Goal: Task Accomplishment & Management: Use online tool/utility

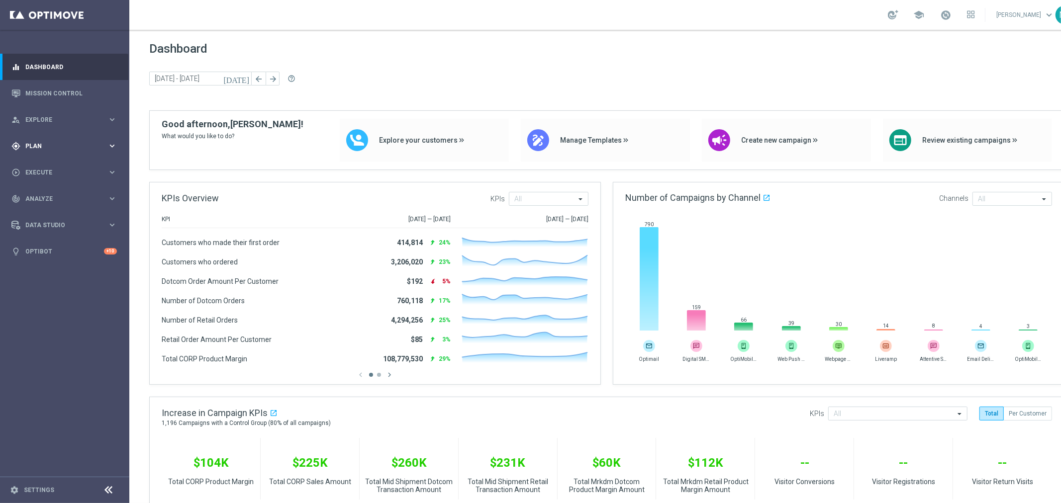
click at [32, 150] on div "gps_fixed Plan" at bounding box center [59, 146] width 96 height 9
click at [36, 194] on span "Templates" at bounding box center [61, 196] width 71 height 6
drag, startPoint x: 41, startPoint y: 210, endPoint x: 50, endPoint y: 208, distance: 8.8
click at [41, 210] on link "Optimail" at bounding box center [67, 211] width 73 height 8
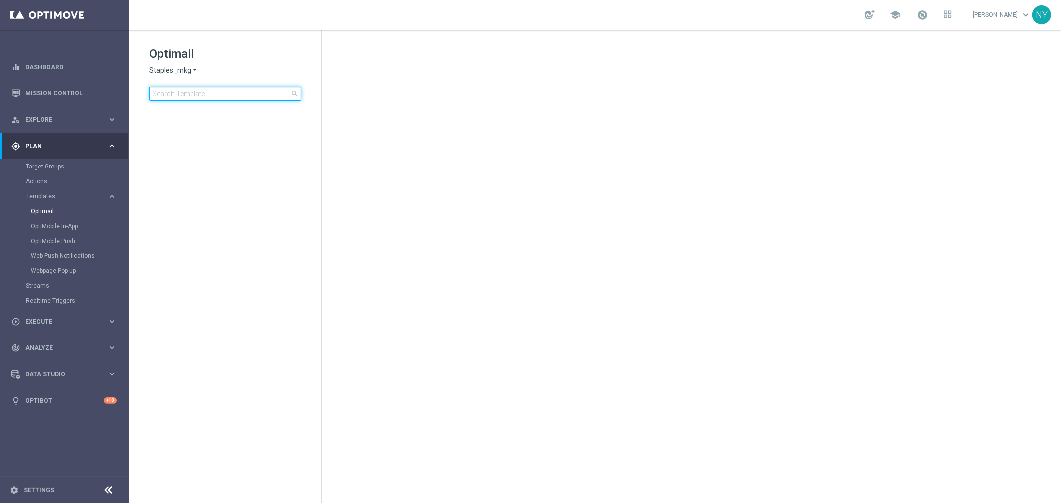
click at [197, 92] on input at bounding box center [225, 94] width 152 height 14
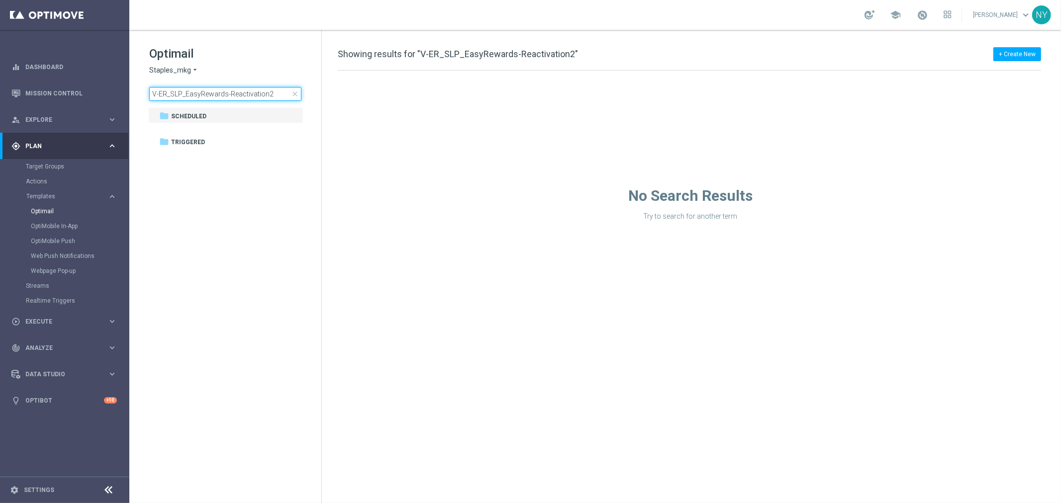
click at [279, 90] on input "V-ER_SLP_EasyRewards-Reactivation2" at bounding box center [225, 94] width 152 height 14
type input "V-ER_SLP_EasyRewards-Reactivation"
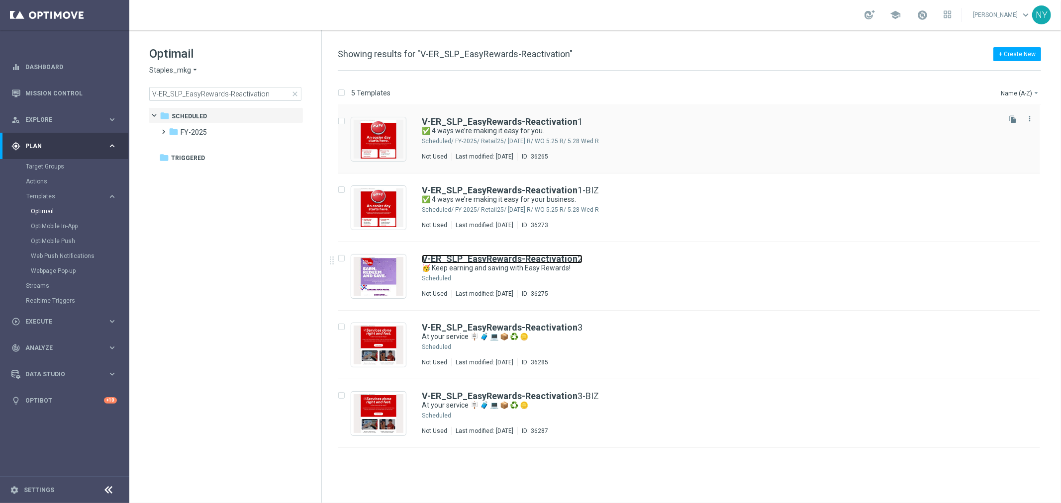
drag, startPoint x: 516, startPoint y: 261, endPoint x: 760, endPoint y: 106, distance: 288.9
click at [516, 261] on b "V-ER_SLP_EasyRewards-Reactivation" at bounding box center [500, 259] width 156 height 10
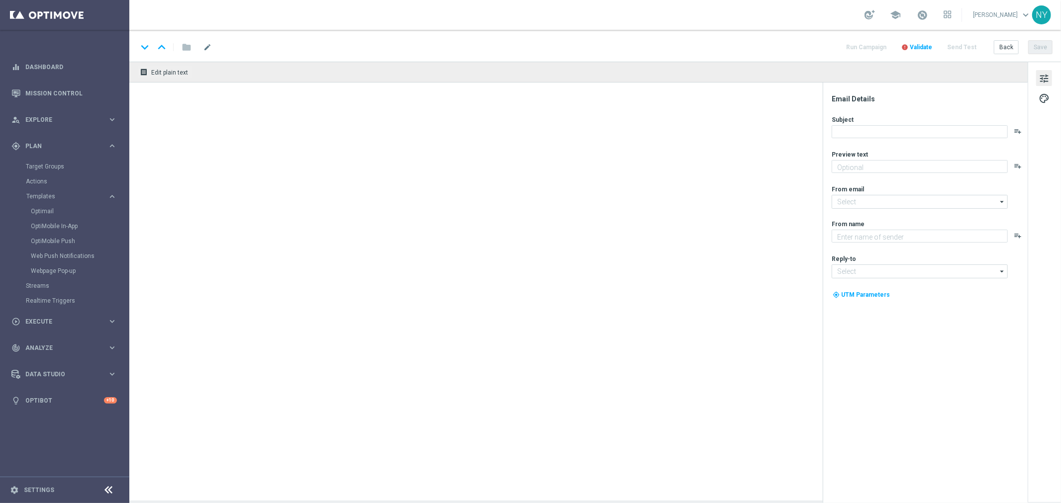
type textarea "Check out your exclusive perks."
type input "[EMAIL_ADDRESS][DOMAIN_NAME]"
type textarea "Staples"
type input "[EMAIL_ADDRESS][DOMAIN_NAME]"
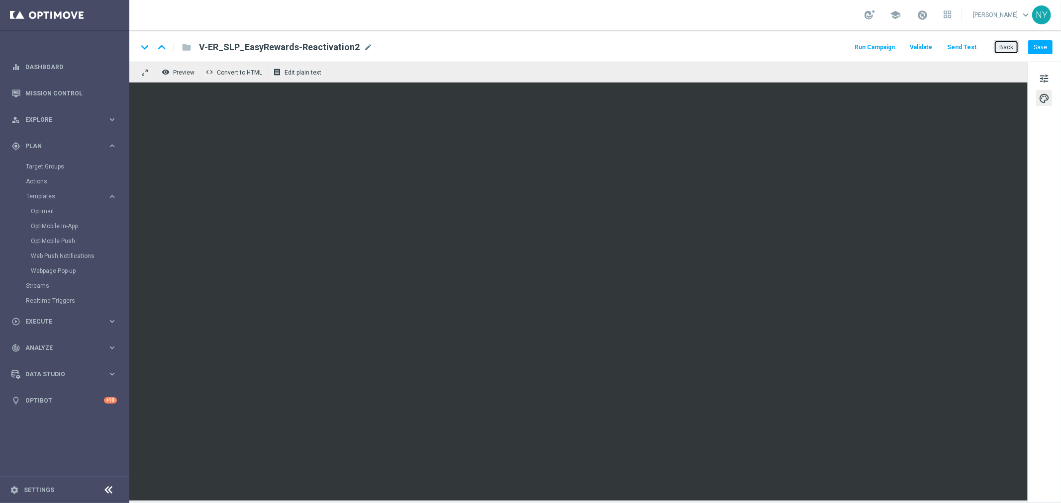
click at [1012, 47] on button "Back" at bounding box center [1006, 47] width 25 height 14
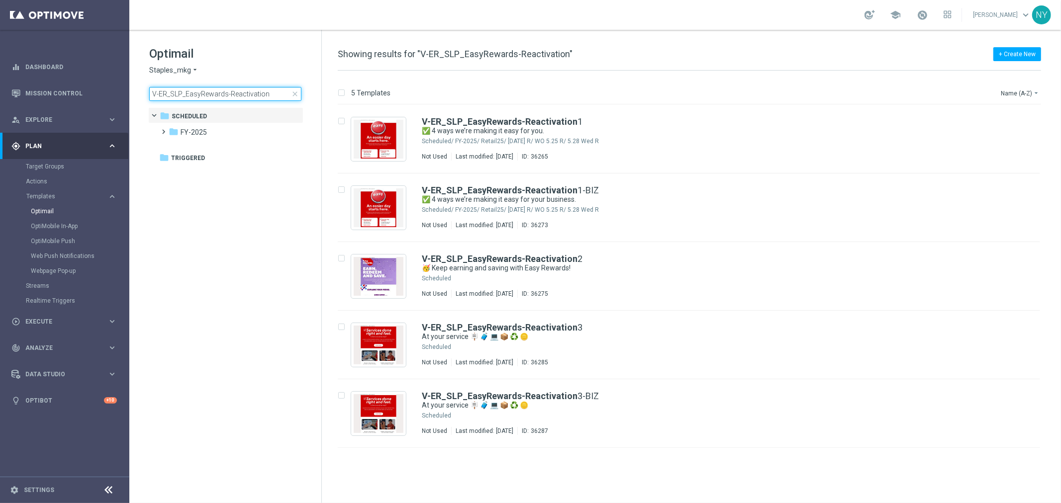
drag, startPoint x: 279, startPoint y: 93, endPoint x: -124, endPoint y: 57, distance: 404.0
click at [0, 57] on html "equalizer Dashboard Mission Control" at bounding box center [530, 251] width 1061 height 503
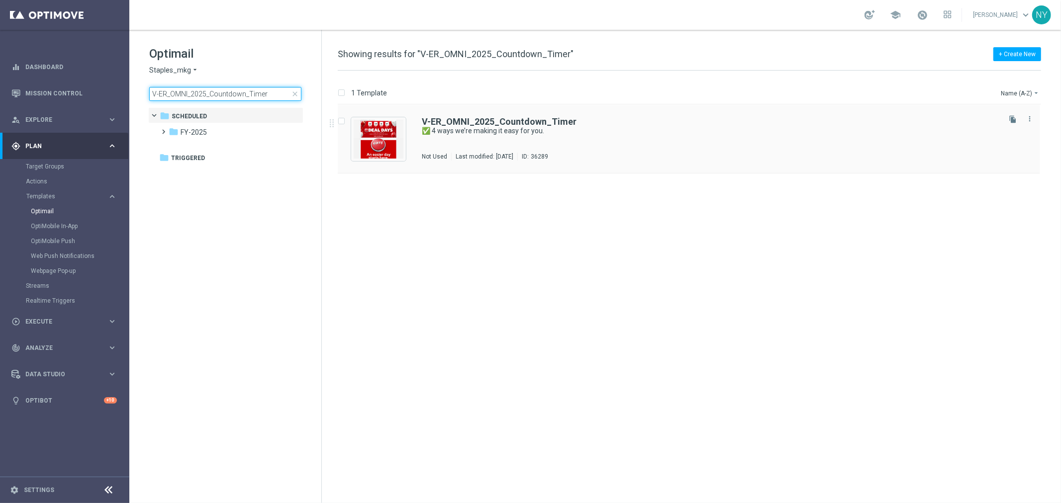
type input "V-ER_OMNI_2025_Countdown_Timer"
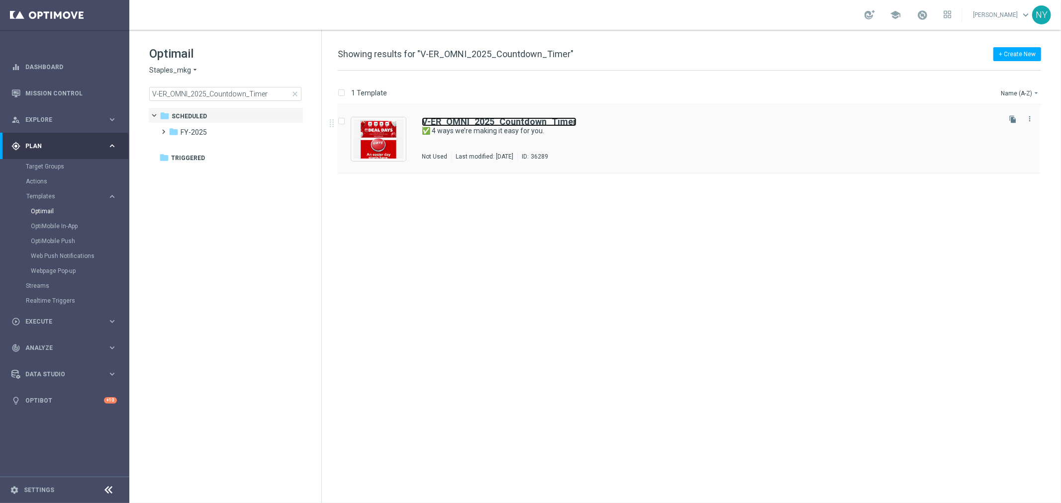
click at [470, 121] on b "V-ER_OMNI_2025_Countdown_Timer" at bounding box center [499, 121] width 155 height 10
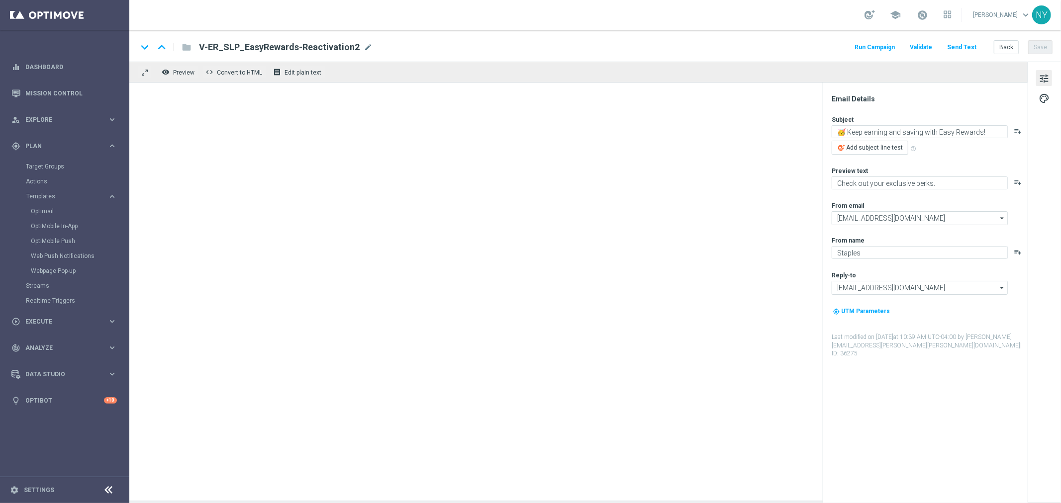
type textarea "✅ 4 ways we’re making it easy for you."
type textarea "Plus exclusive coupons and more in the app!"
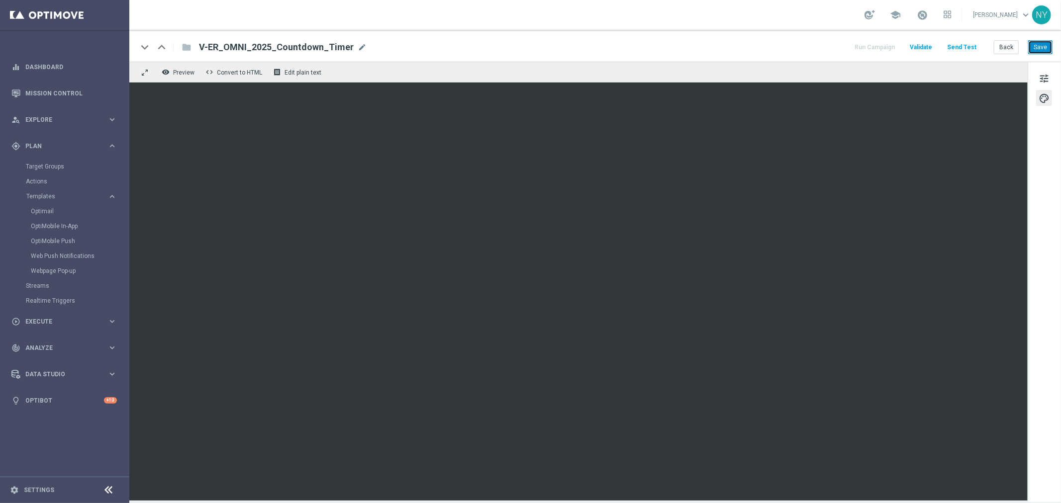
click at [1040, 46] on button "Save" at bounding box center [1040, 47] width 24 height 14
click at [963, 43] on button "Send Test" at bounding box center [962, 47] width 32 height 13
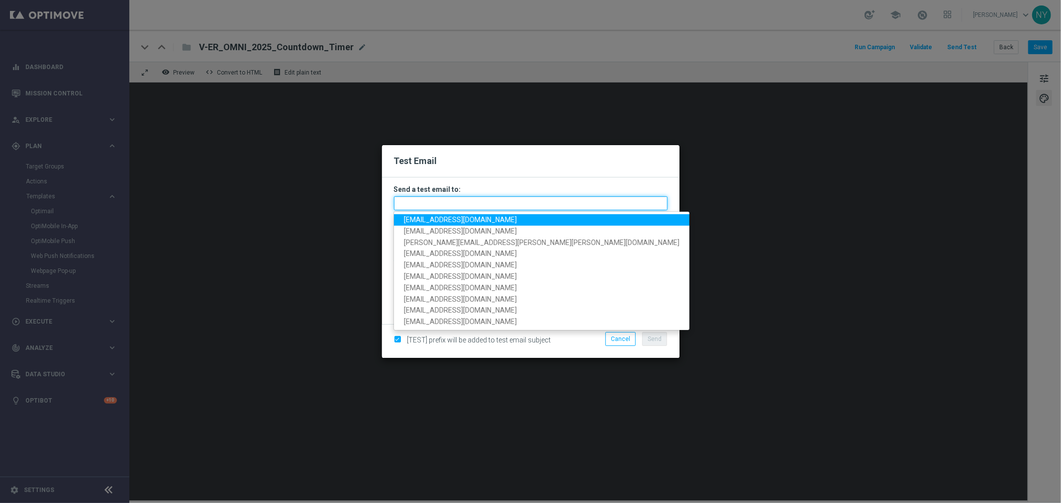
click at [415, 201] on input "text" at bounding box center [531, 203] width 274 height 14
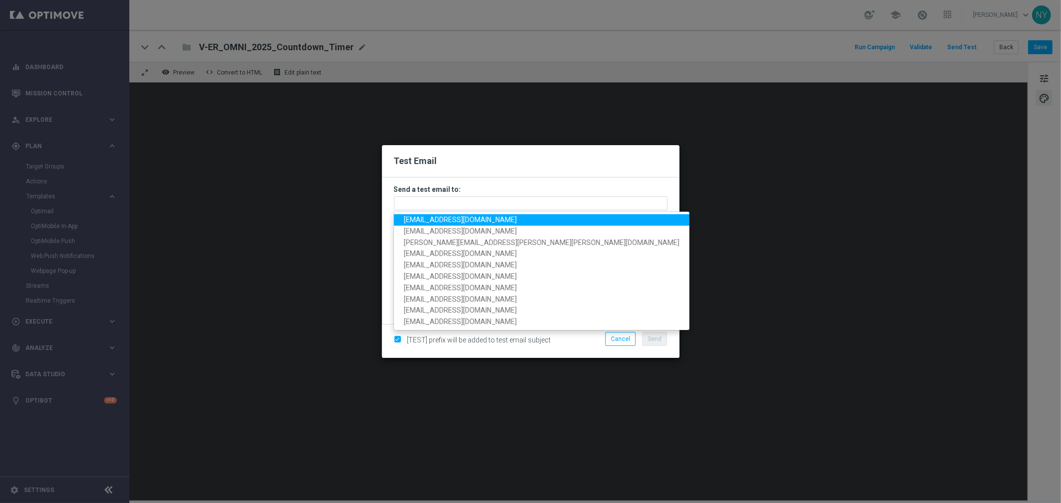
click at [452, 219] on span "[EMAIL_ADDRESS][DOMAIN_NAME]" at bounding box center [460, 220] width 113 height 8
type input "[EMAIL_ADDRESS][DOMAIN_NAME]"
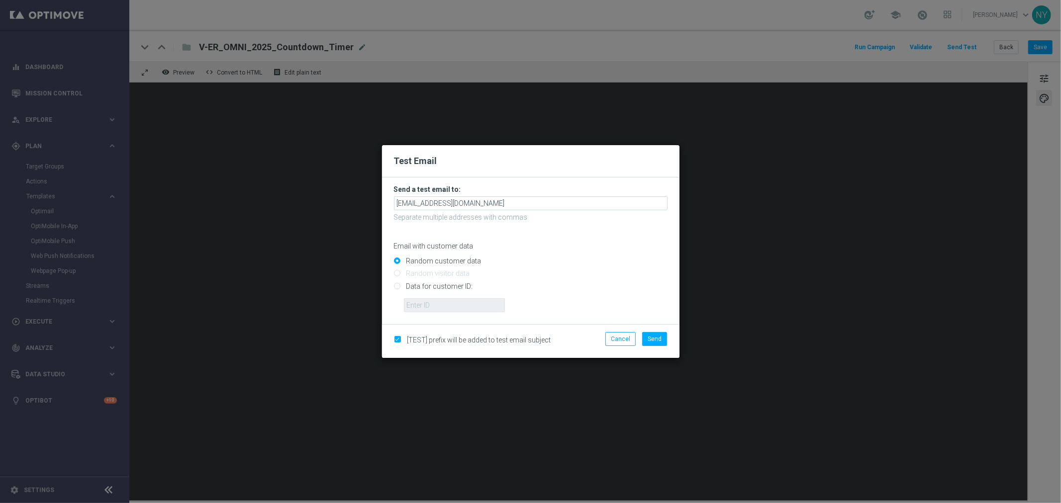
click at [399, 287] on input "Data for customer ID:" at bounding box center [531, 291] width 274 height 14
radio input "true"
click at [436, 301] on input "text" at bounding box center [454, 305] width 101 height 14
paste input "10000006208"
type input "10000006208"
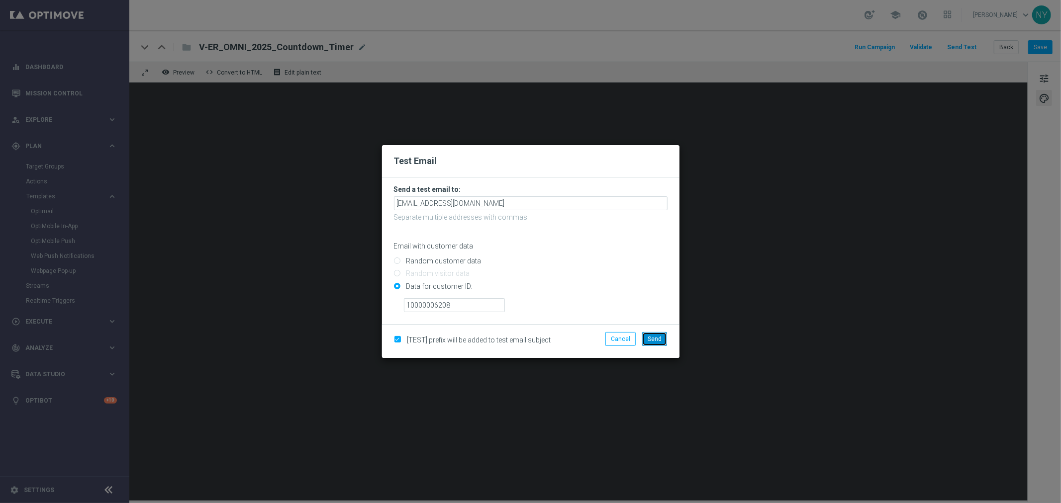
click at [653, 334] on button "Send" at bounding box center [654, 339] width 25 height 14
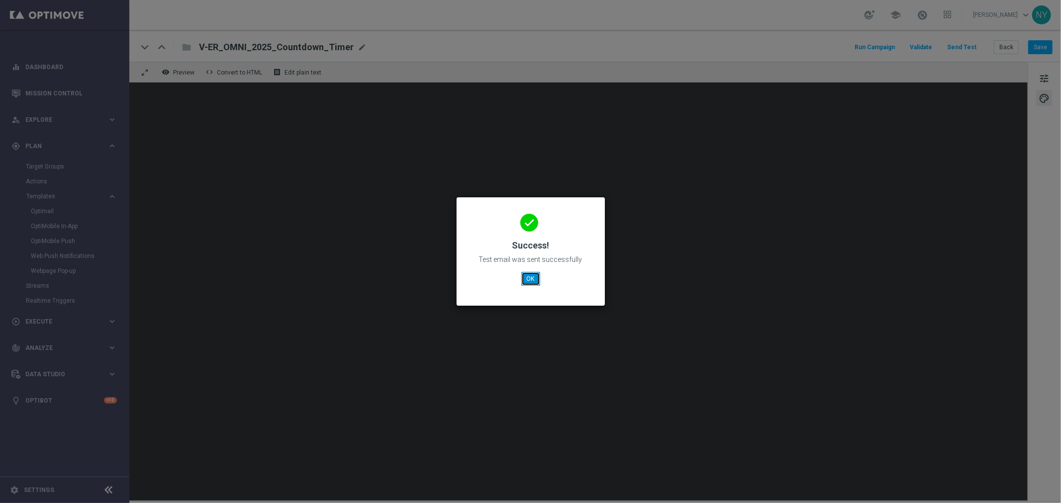
click at [534, 279] on button "OK" at bounding box center [530, 279] width 19 height 14
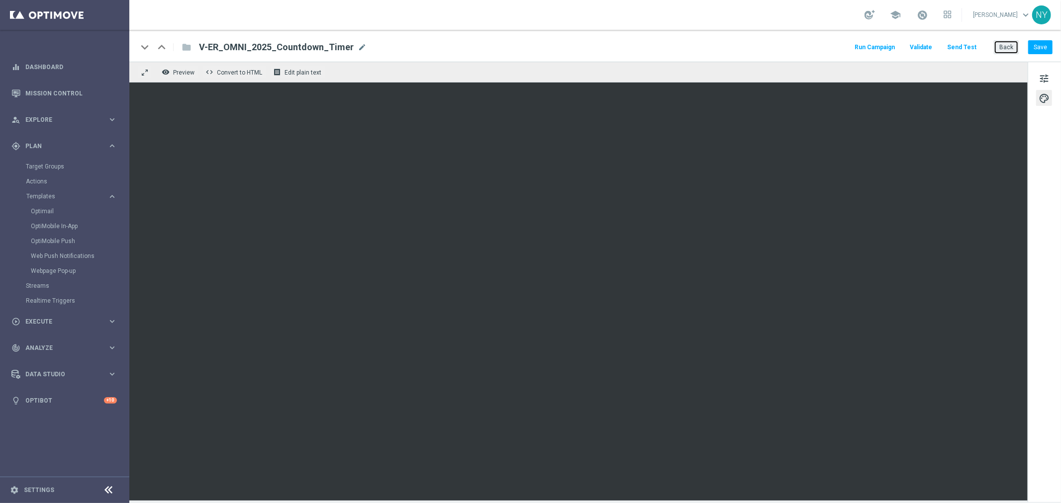
click at [1010, 49] on button "Back" at bounding box center [1006, 47] width 25 height 14
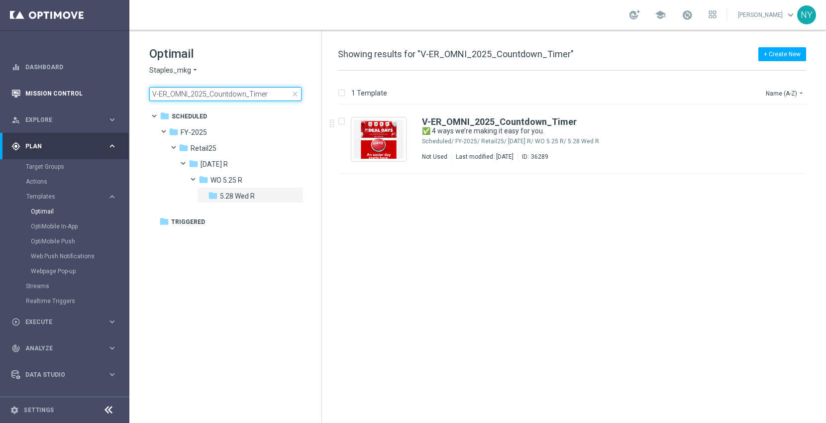
drag, startPoint x: 282, startPoint y: 95, endPoint x: 37, endPoint y: 81, distance: 245.1
click at [37, 81] on main "equalizer Dashboard Mission Control" at bounding box center [413, 211] width 826 height 423
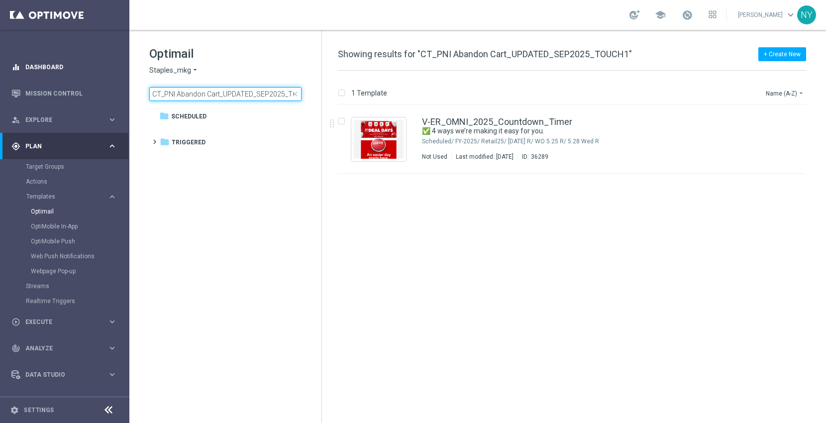
scroll to position [0, 18]
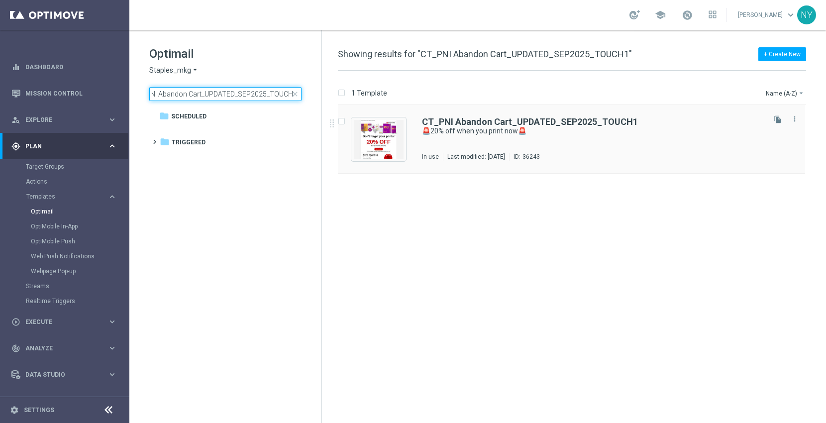
type input "CT_PNI Abandon Cart_UPDATED_SEP2025_TOUCH1"
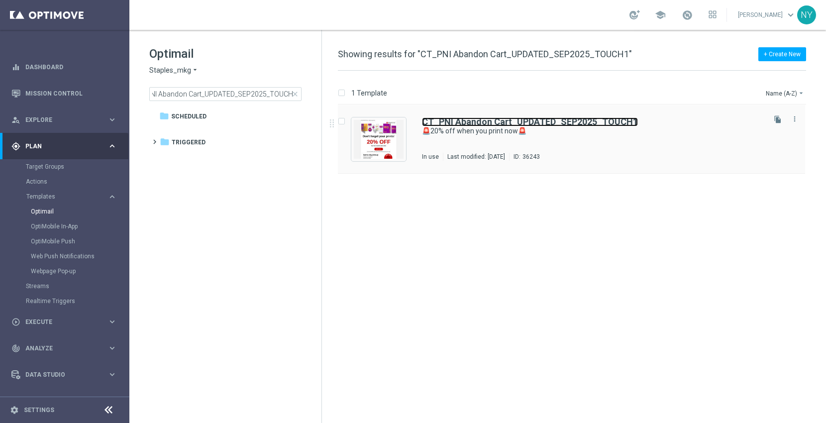
click at [475, 123] on b "CT_PNI Abandon Cart_UPDATED_SEP2025_TOUCH1" at bounding box center [530, 121] width 216 height 10
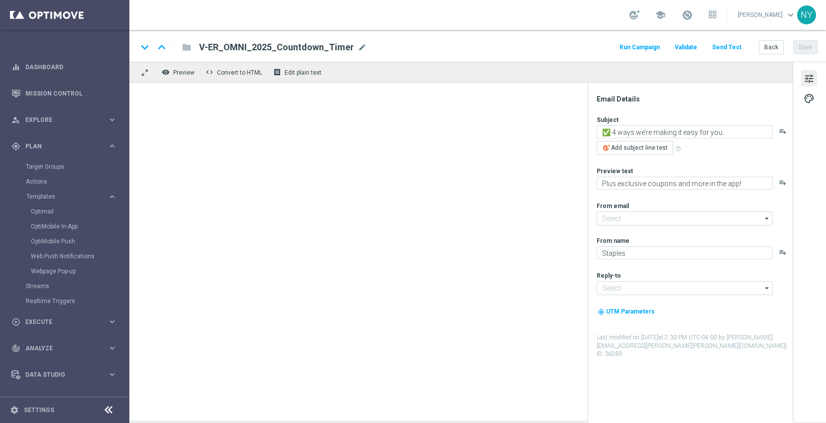
type input "[EMAIL_ADDRESS][DOMAIN_NAME]"
type textarea "🚨20% off when you print now🚨"
type textarea "Your prints are waiting."
type input "[EMAIL_ADDRESS][DOMAIN_NAME]"
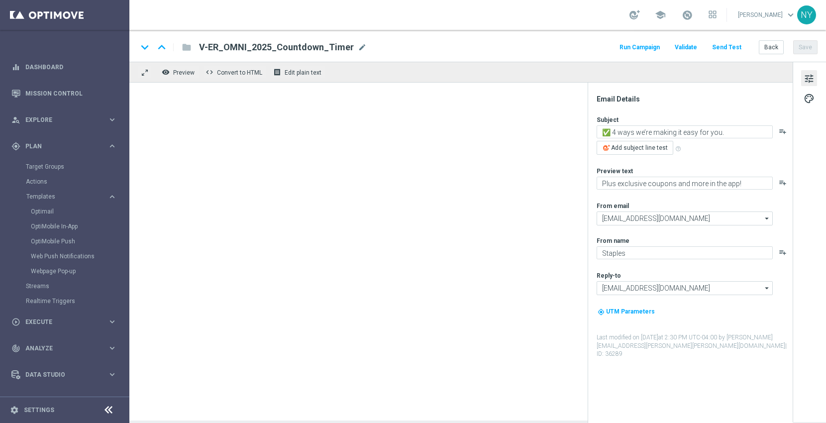
type input "[EMAIL_ADDRESS][DOMAIN_NAME]"
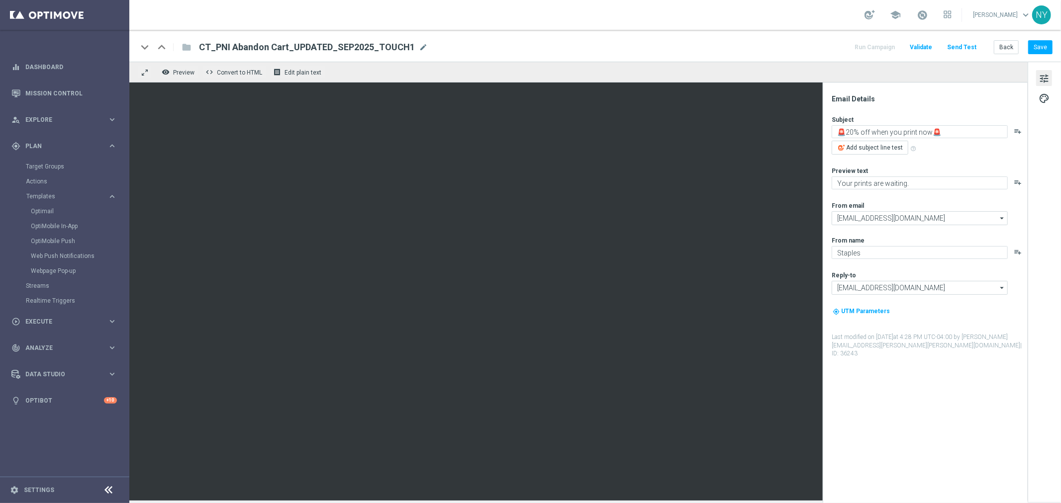
click at [967, 45] on button "Send Test" at bounding box center [962, 47] width 32 height 13
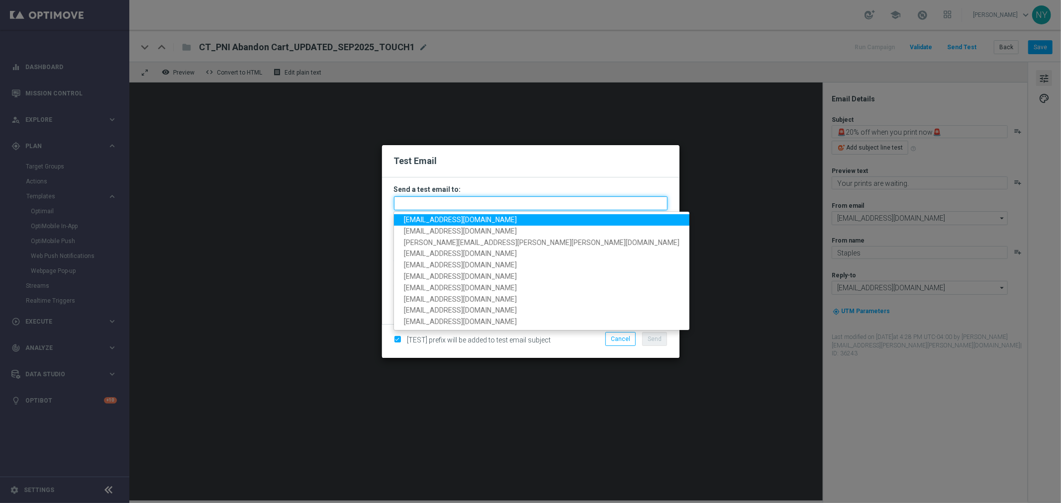
click at [420, 207] on input "text" at bounding box center [531, 203] width 274 height 14
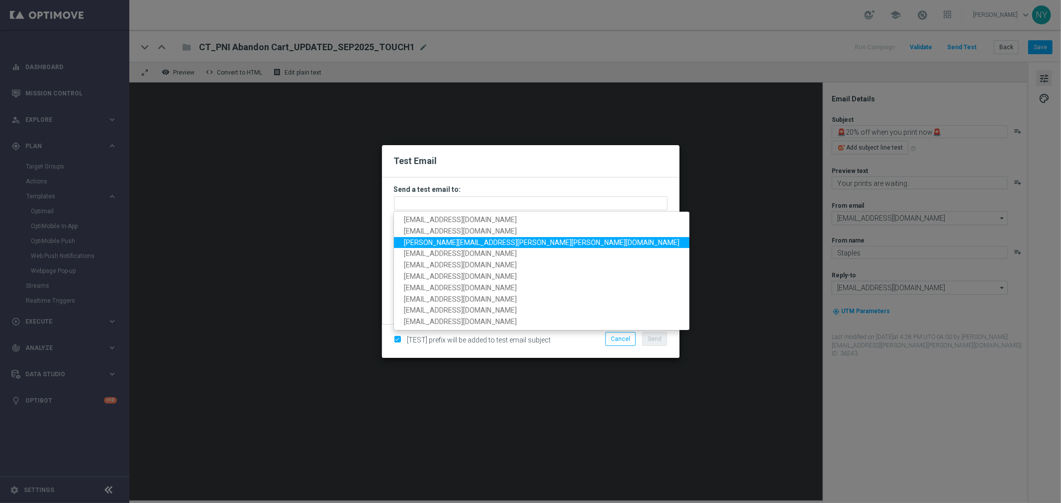
click at [443, 241] on span "[PERSON_NAME][EMAIL_ADDRESS][PERSON_NAME][PERSON_NAME][DOMAIN_NAME]" at bounding box center [542, 242] width 276 height 8
type input "[PERSON_NAME][EMAIL_ADDRESS][PERSON_NAME][PERSON_NAME][DOMAIN_NAME]"
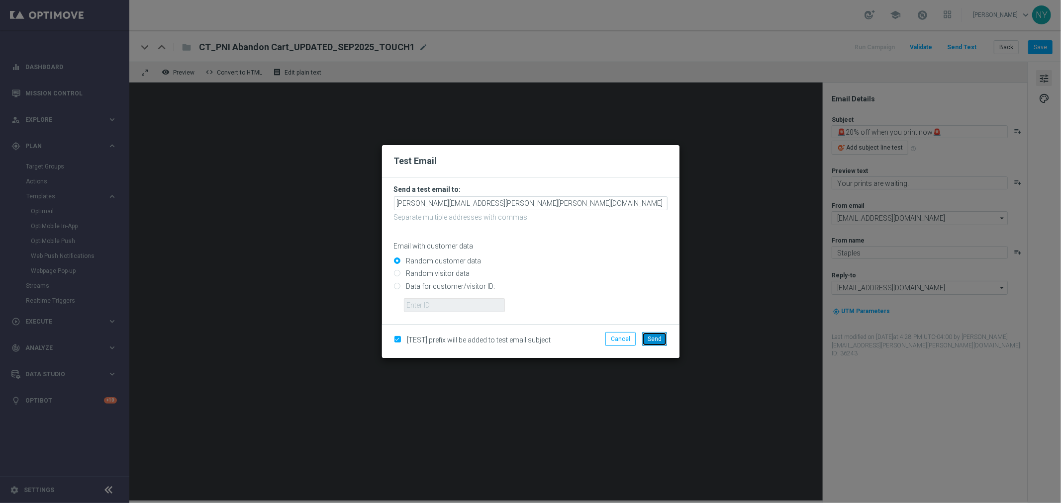
click at [658, 339] on span "Send" at bounding box center [655, 339] width 14 height 7
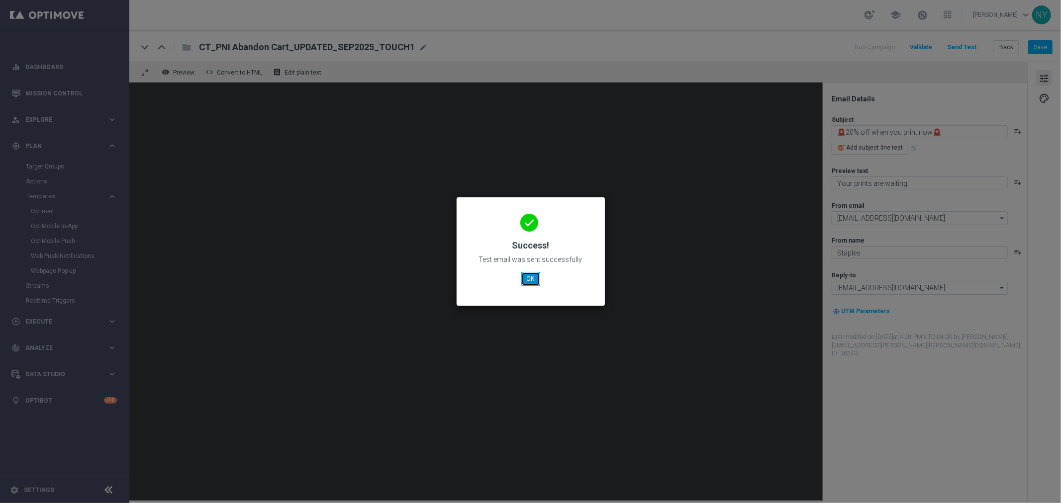
click at [528, 281] on button "OK" at bounding box center [530, 279] width 19 height 14
